Goal: Task Accomplishment & Management: Complete application form

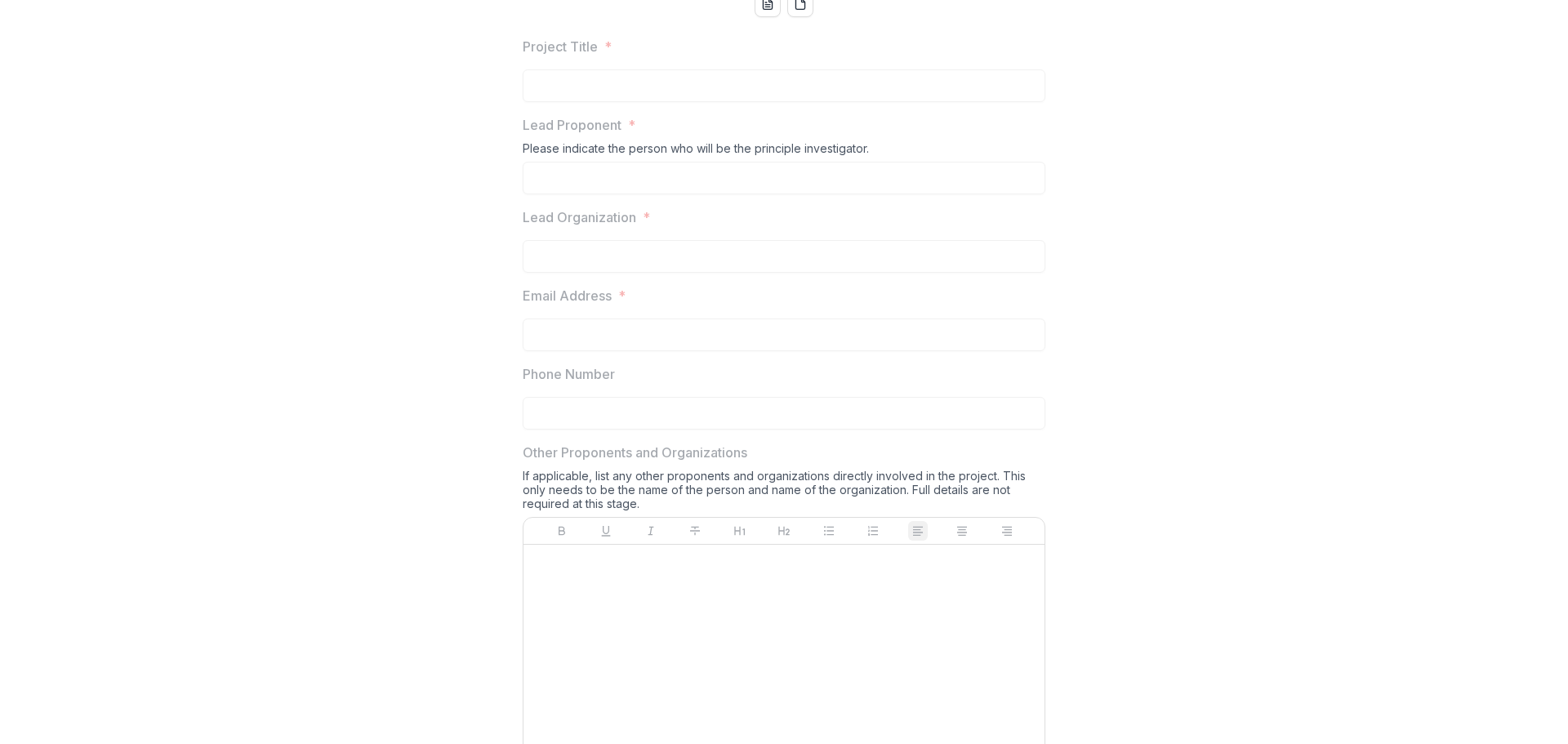
scroll to position [245, 0]
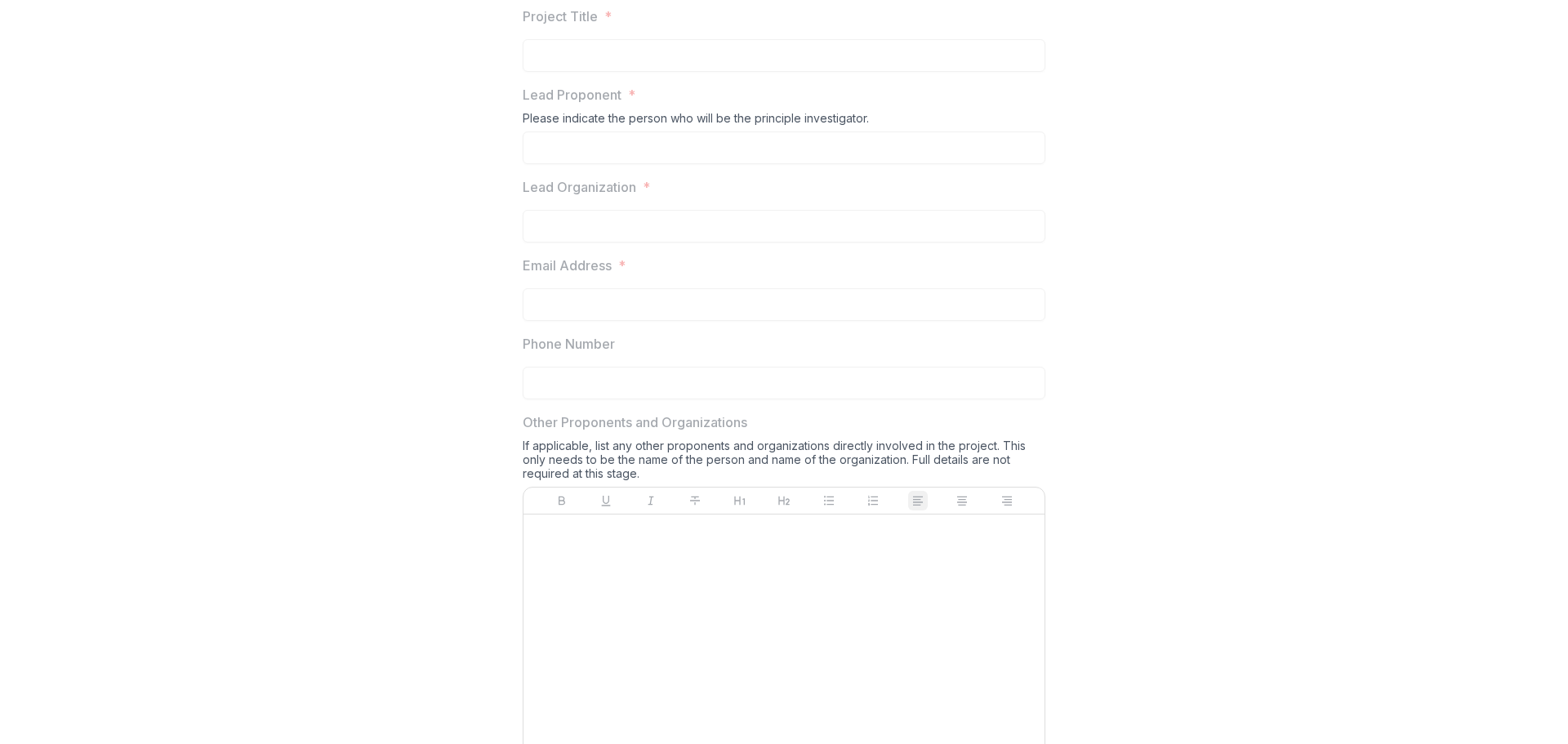
click at [662, 679] on div at bounding box center [783, 644] width 508 height 245
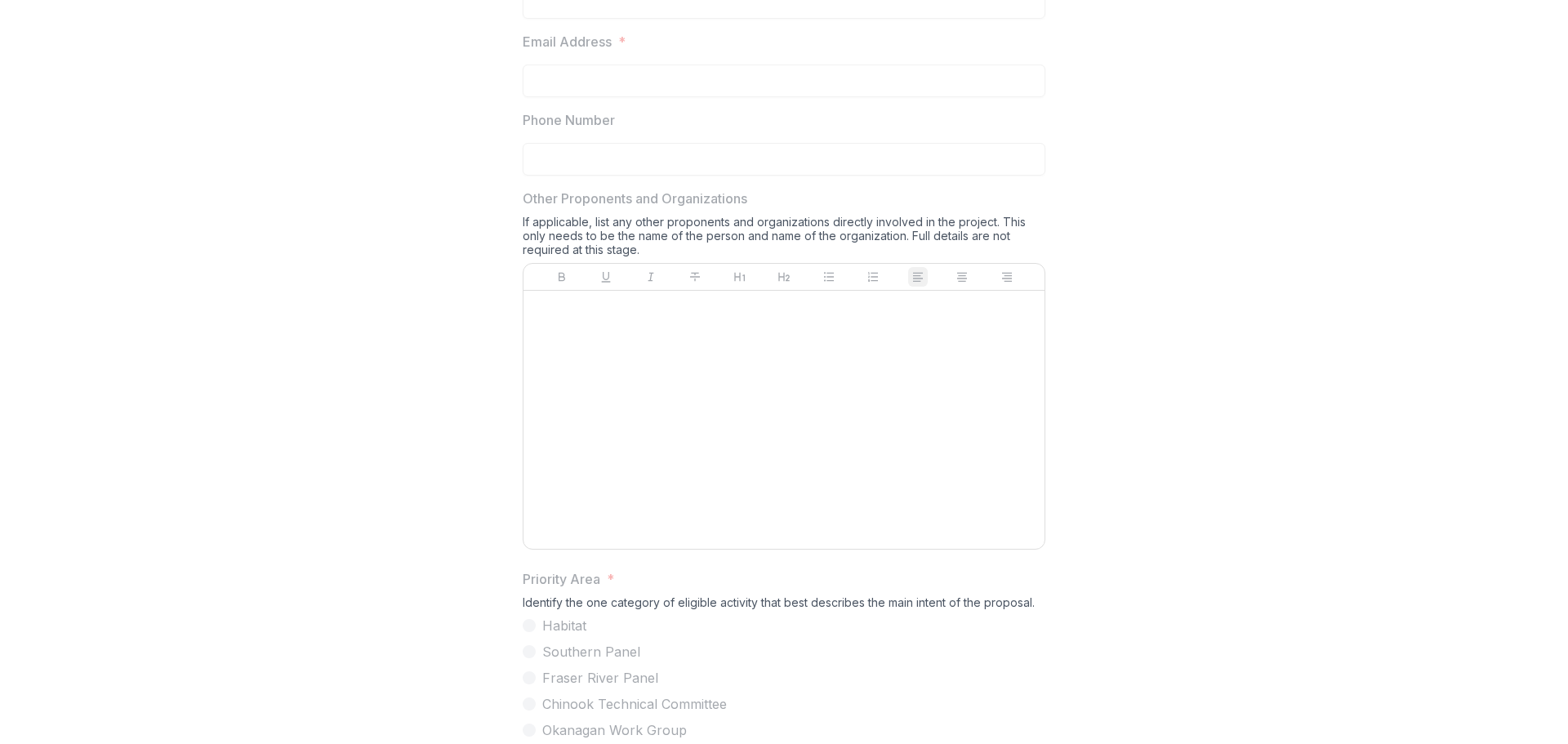
scroll to position [163, 0]
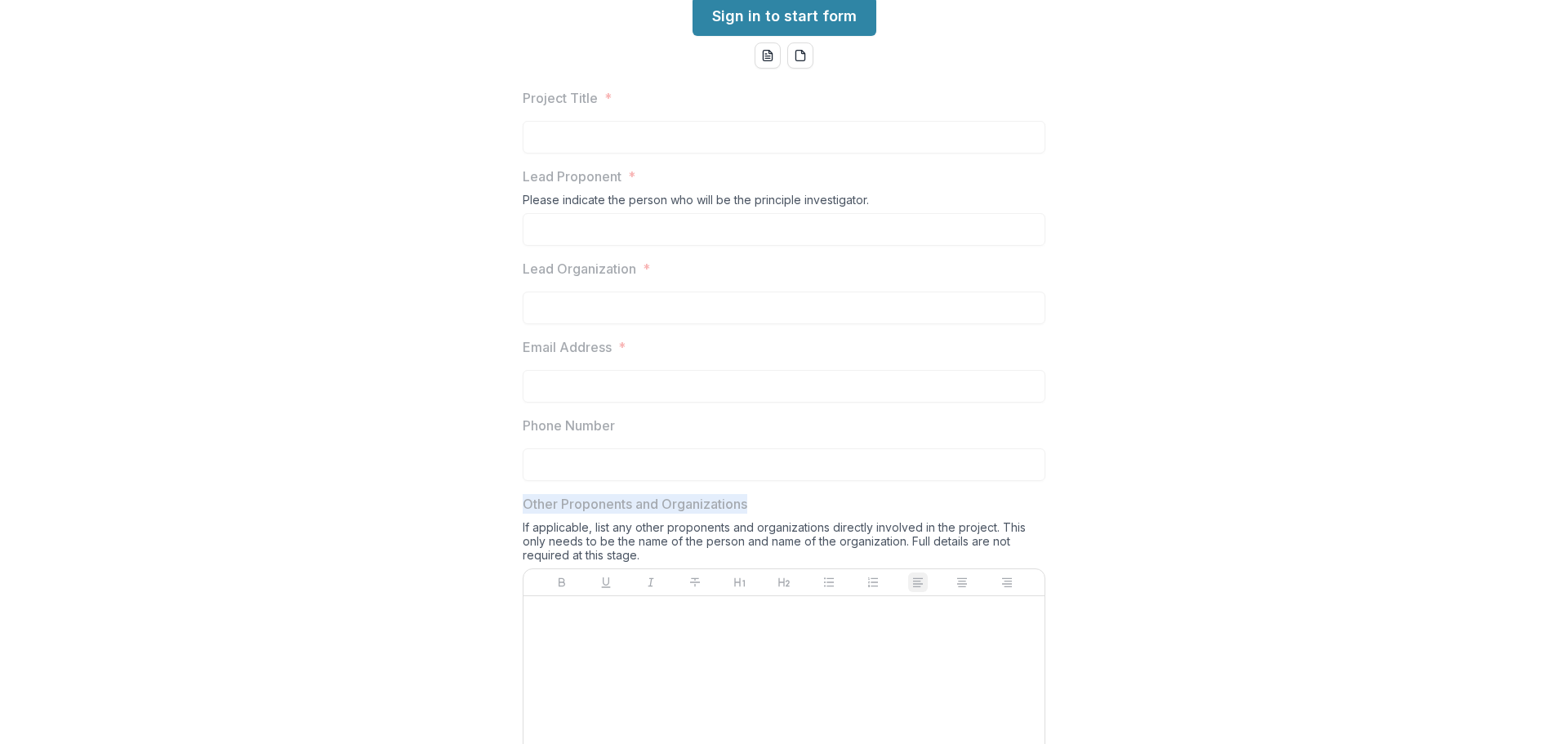
drag, startPoint x: 706, startPoint y: 626, endPoint x: 469, endPoint y: 617, distance: 237.2
copy p "Other Proponents and Organizations"
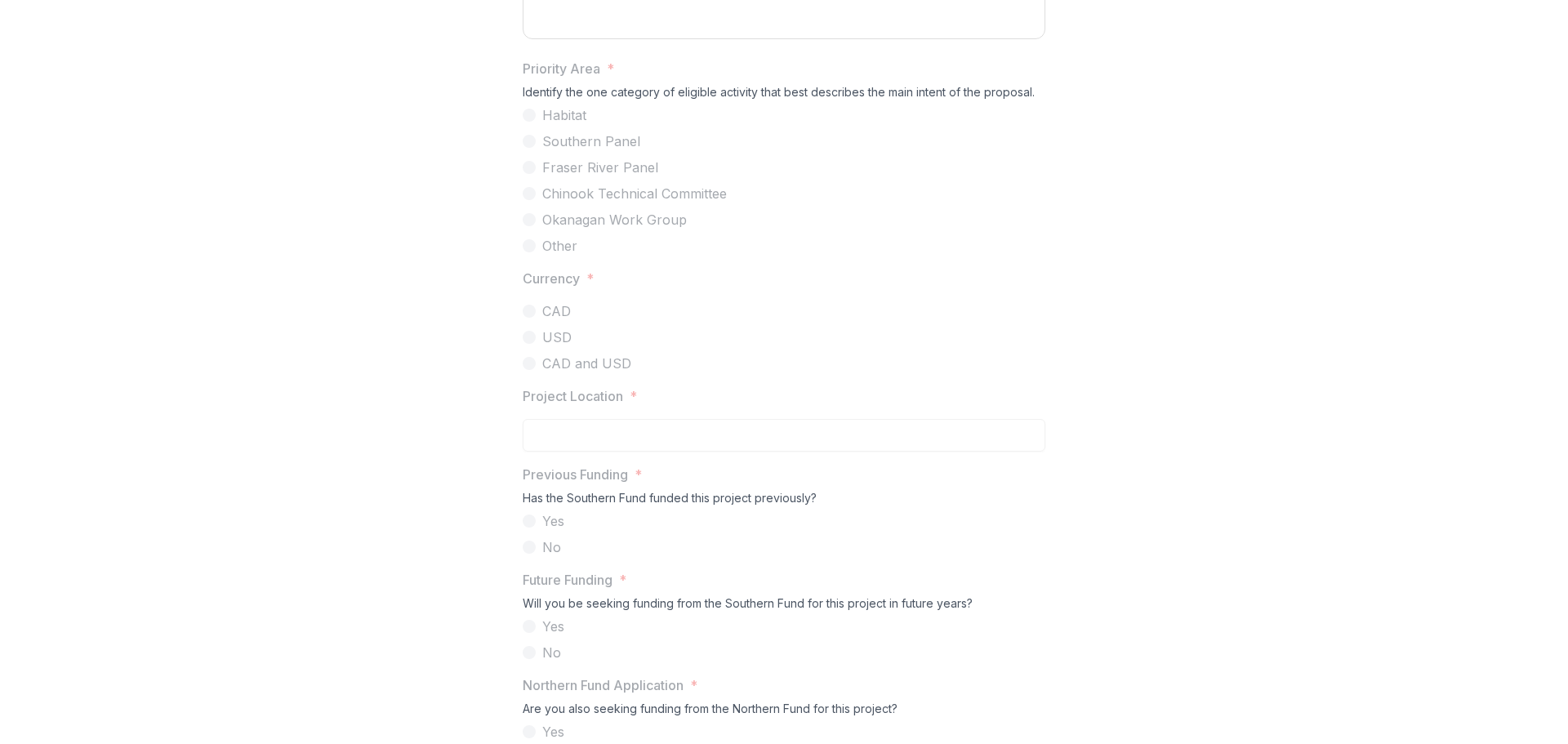
scroll to position [980, 0]
drag, startPoint x: 602, startPoint y: 194, endPoint x: 506, endPoint y: 194, distance: 96.0
click at [506, 194] on div "Project Title * Lead Proponent * Please indicate the person who will be the pri…" at bounding box center [784, 152] width 1555 height 1787
copy p "Priority Area"
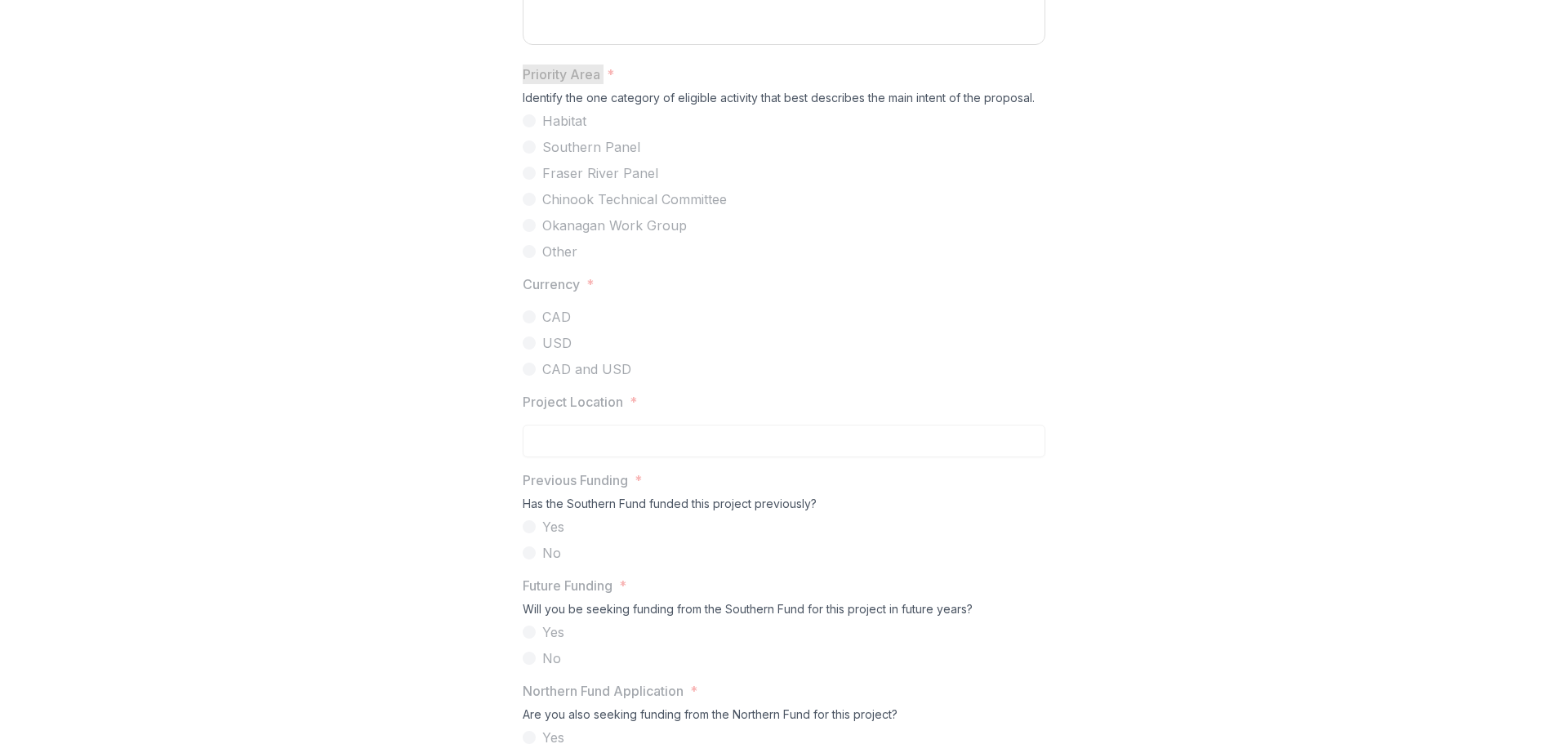
scroll to position [1224, 0]
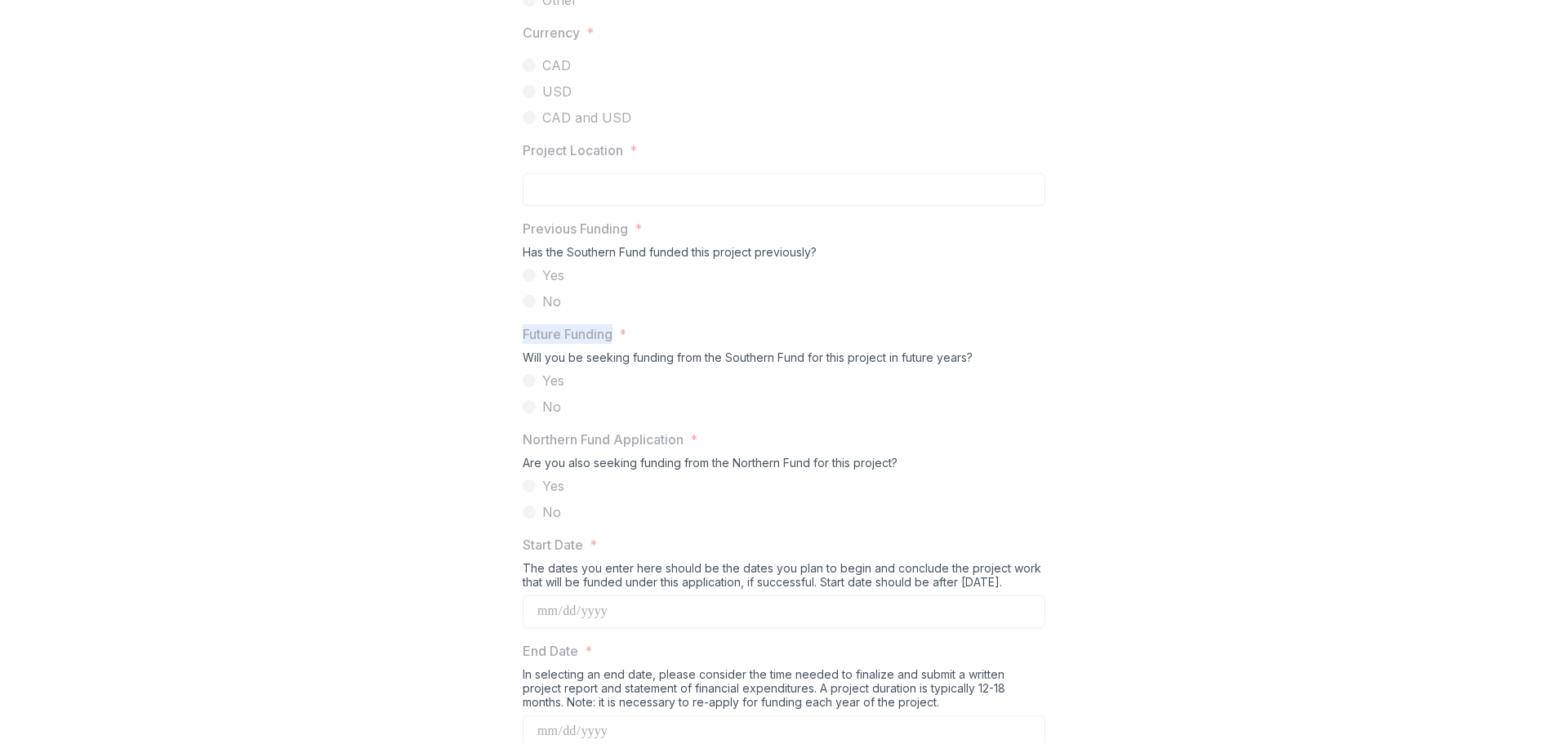
drag, startPoint x: 612, startPoint y: 456, endPoint x: 490, endPoint y: 462, distance: 122.1
copy p "Future Funding"
